Goal: Transaction & Acquisition: Purchase product/service

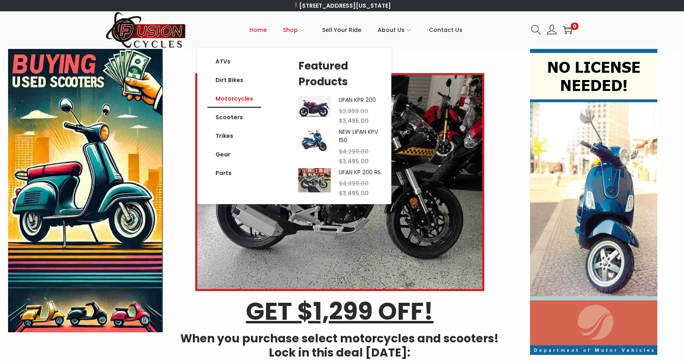
click at [235, 97] on link "Motorcycles" at bounding box center [234, 98] width 54 height 19
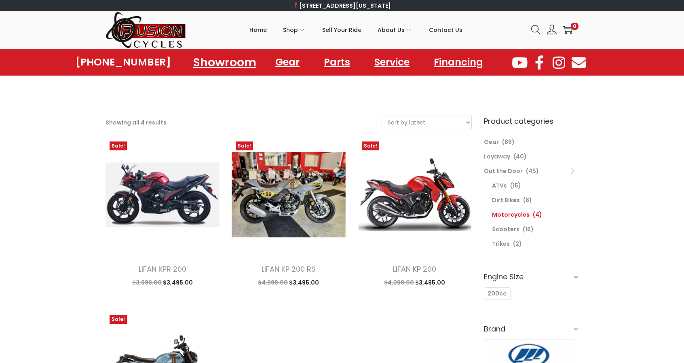
click at [233, 64] on link "Showroom" at bounding box center [224, 62] width 82 height 22
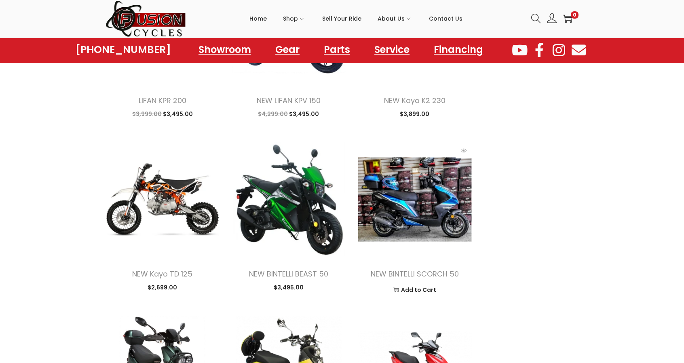
scroll to position [889, 0]
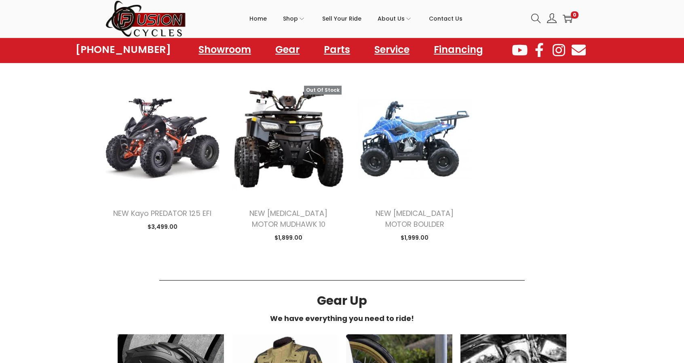
scroll to position [2506, 0]
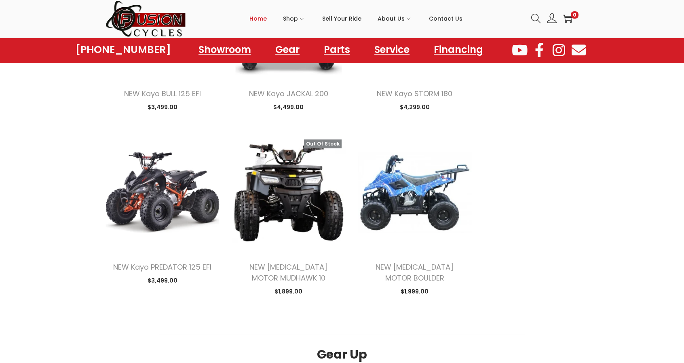
click at [264, 17] on span "Home" at bounding box center [257, 18] width 17 height 20
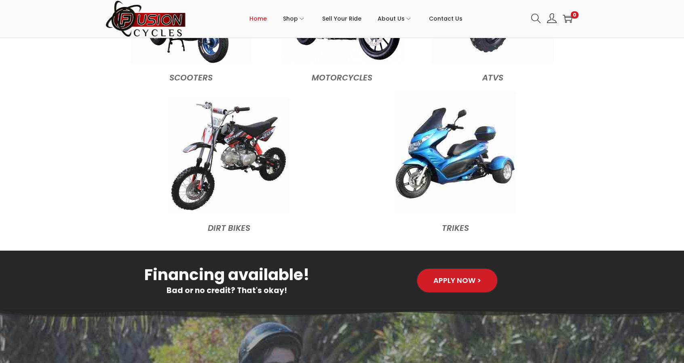
scroll to position [930, 0]
